Goal: Information Seeking & Learning: Learn about a topic

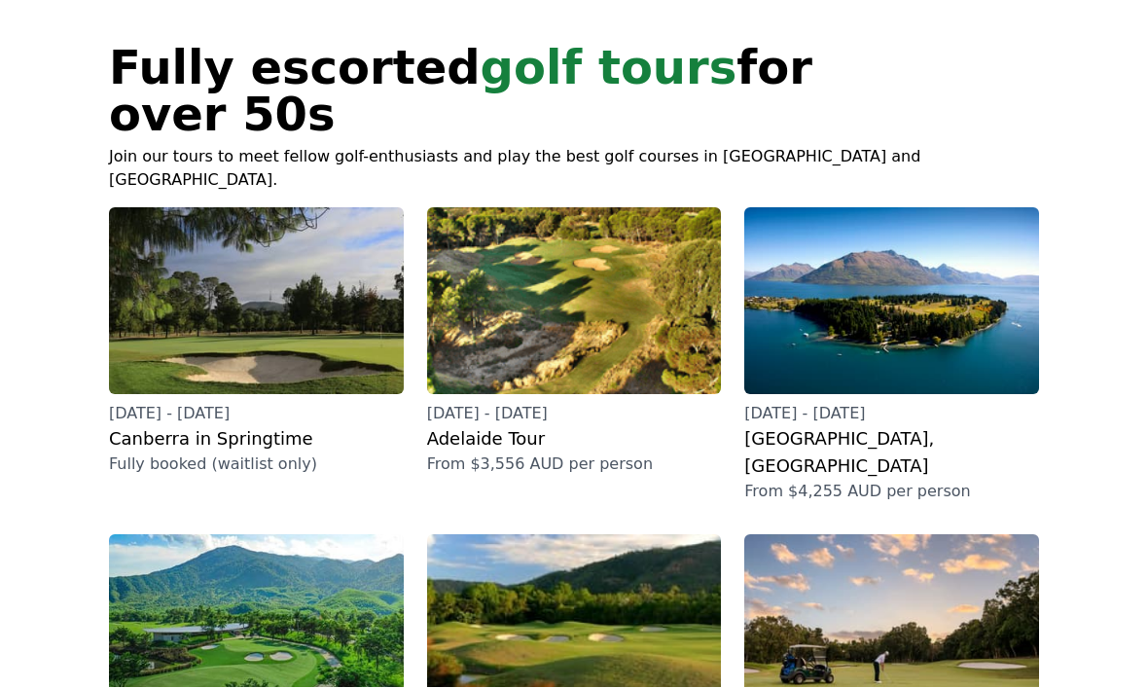
click at [216, 276] on img at bounding box center [256, 301] width 295 height 187
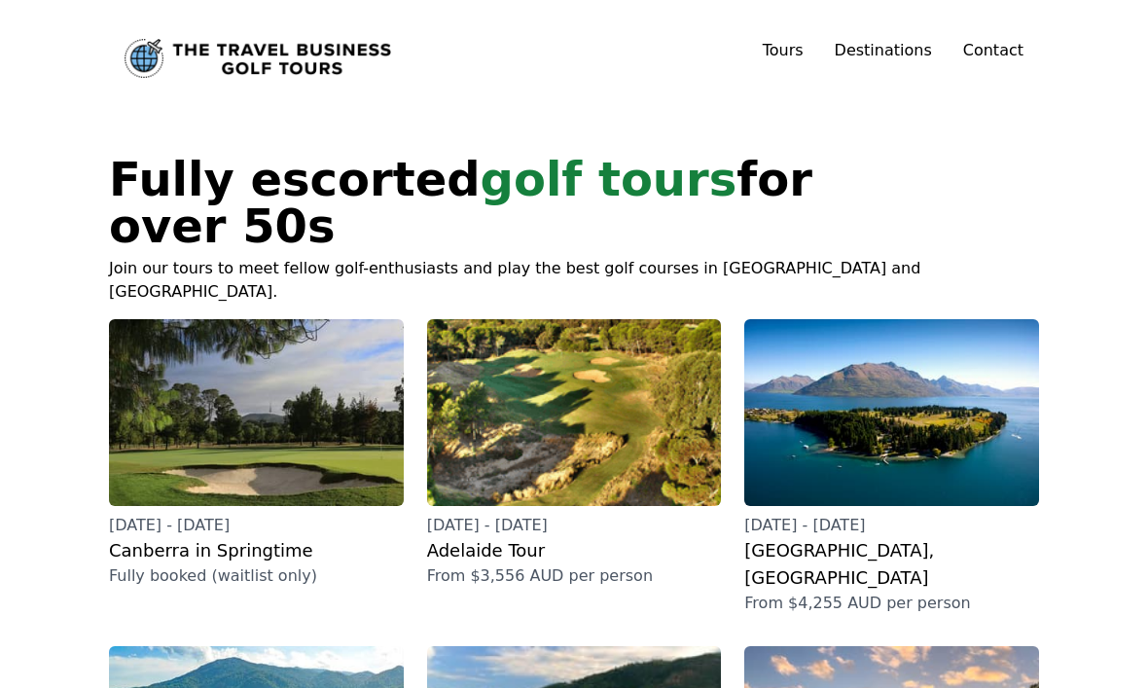
click at [514, 386] on img at bounding box center [574, 412] width 295 height 187
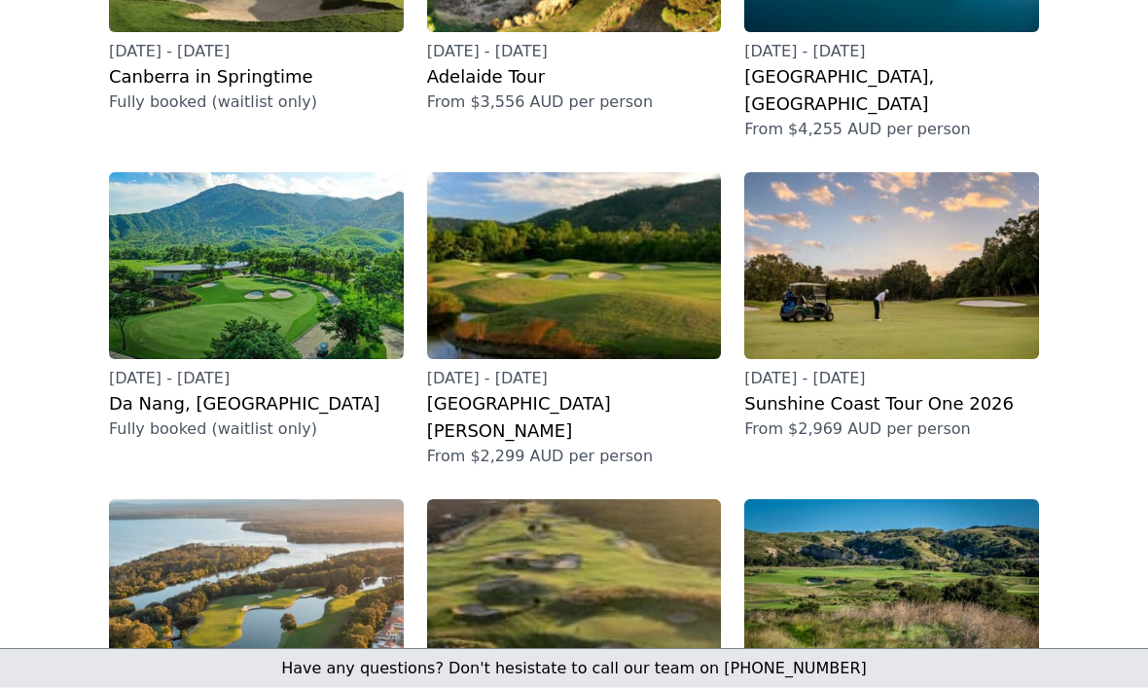
scroll to position [476, 0]
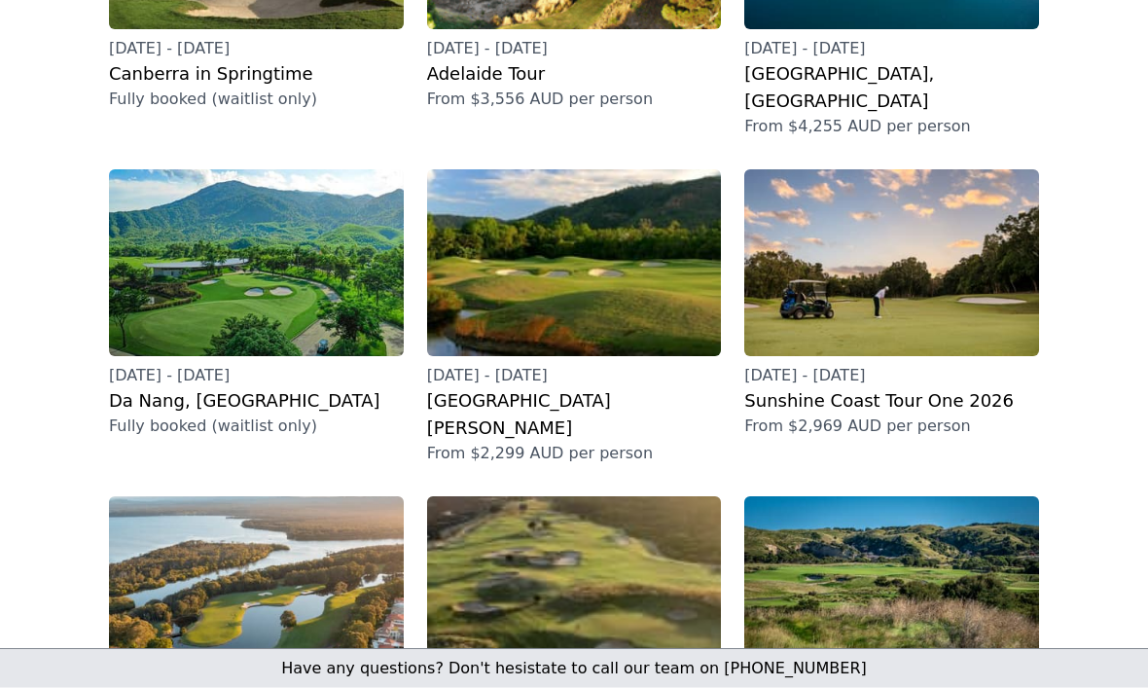
click at [508, 497] on img at bounding box center [574, 590] width 295 height 187
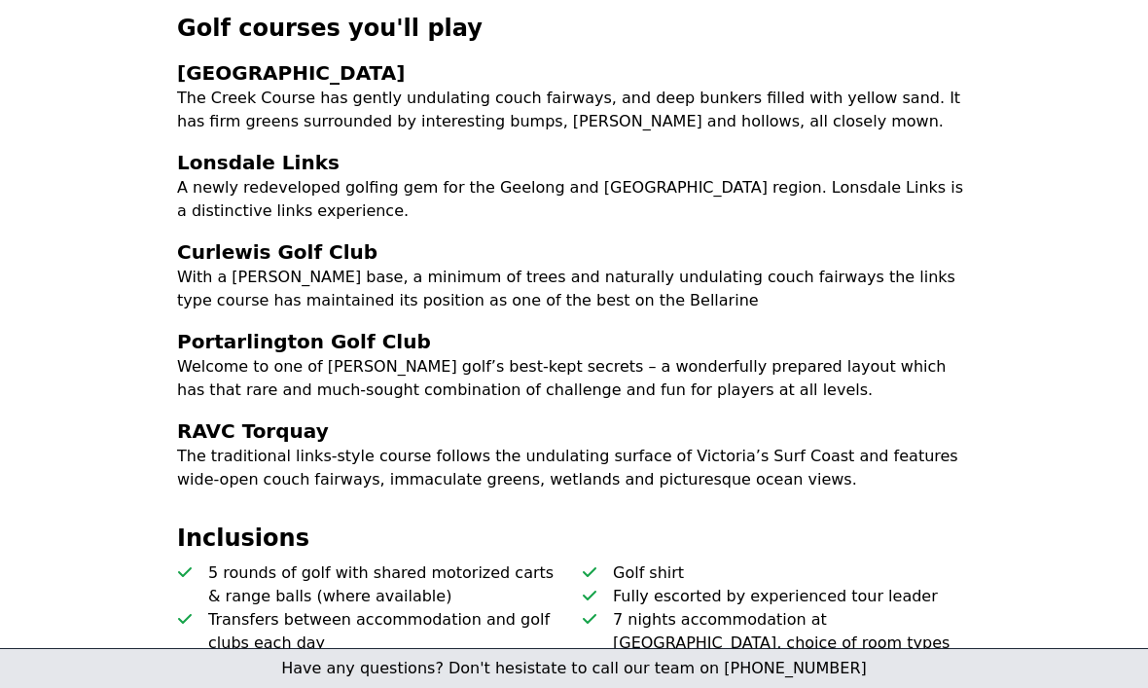
scroll to position [678, 0]
